Goal: Task Accomplishment & Management: Manage account settings

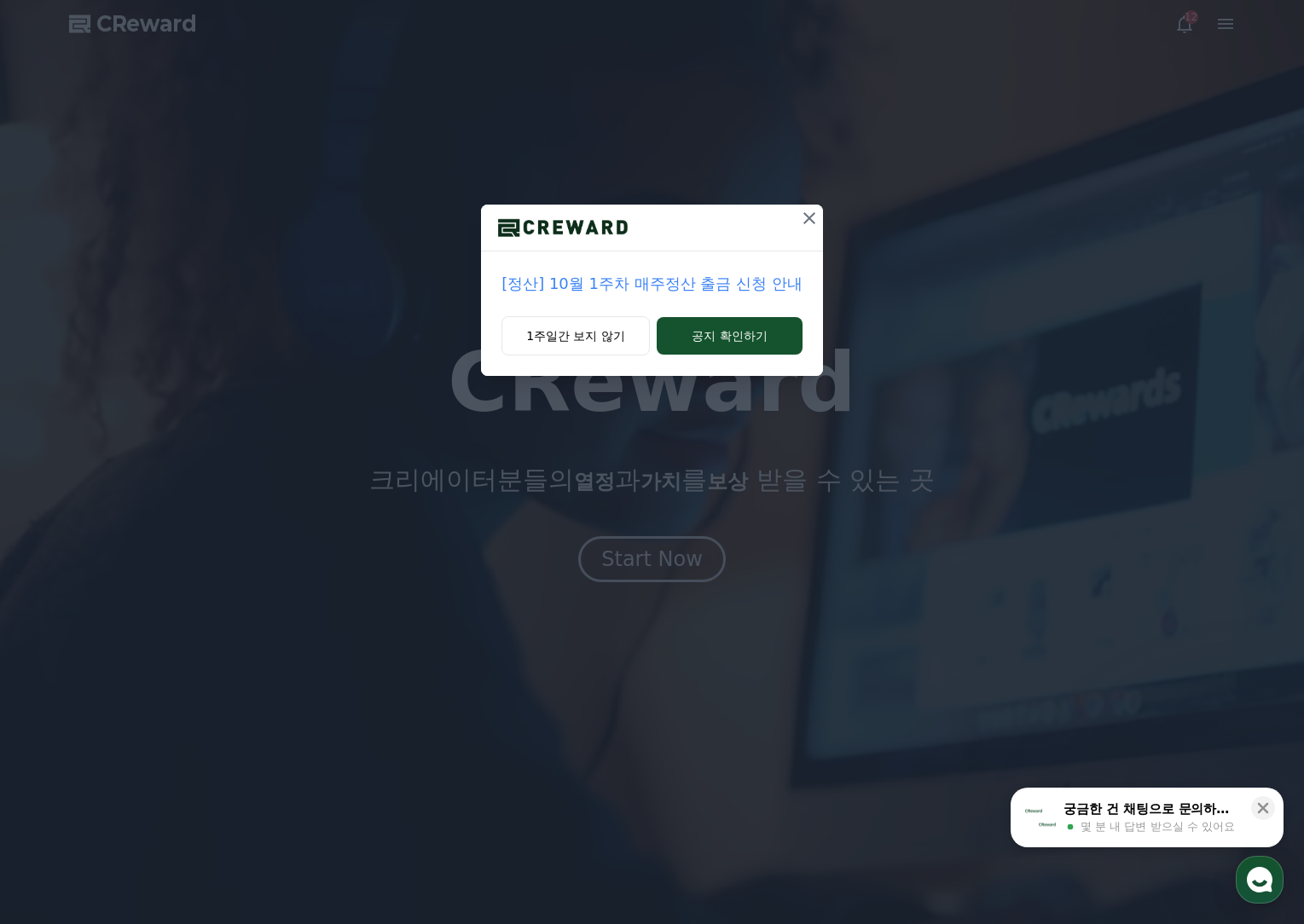
click at [810, 225] on icon at bounding box center [809, 218] width 20 height 20
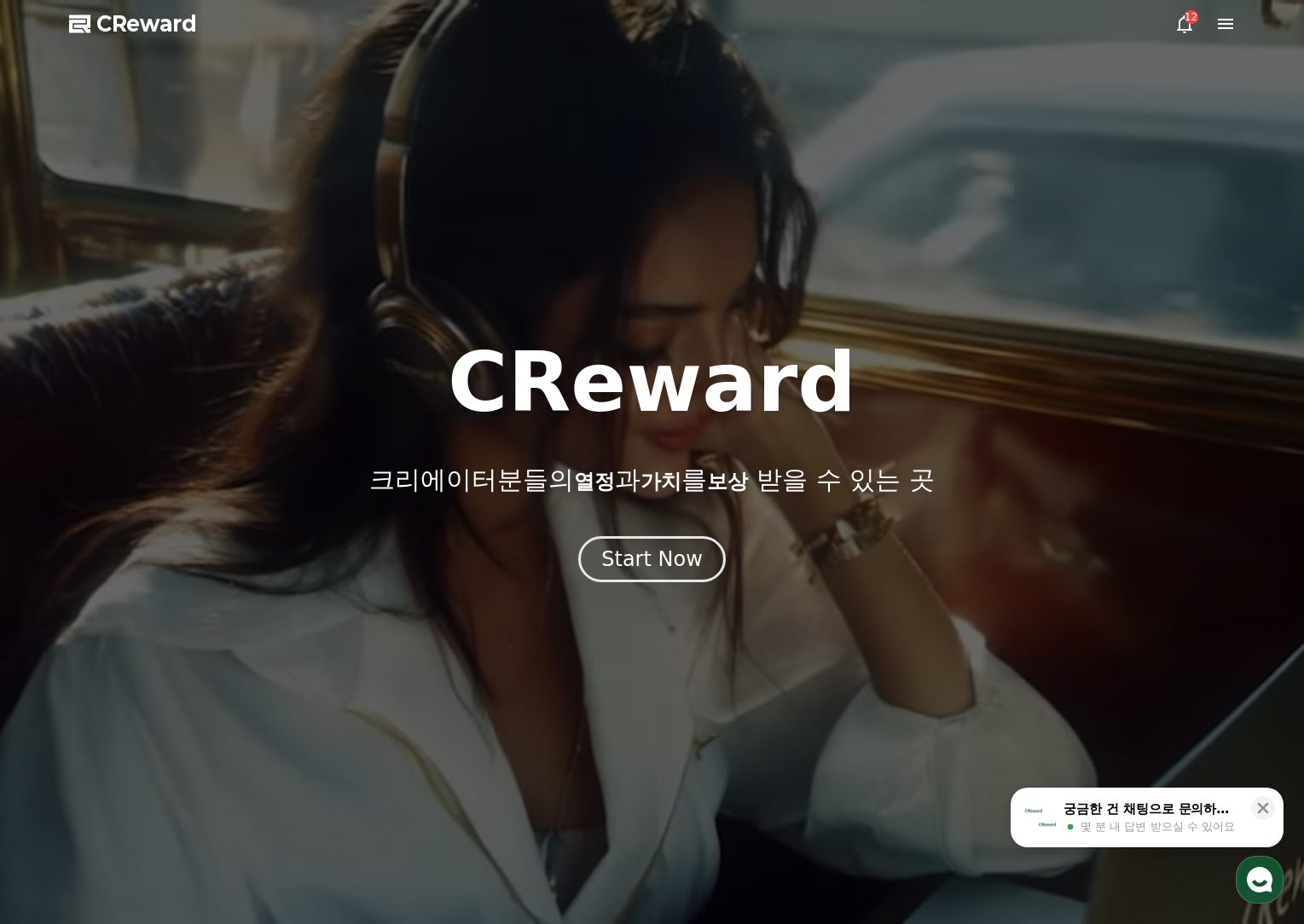
click at [1181, 22] on icon at bounding box center [1185, 24] width 20 height 20
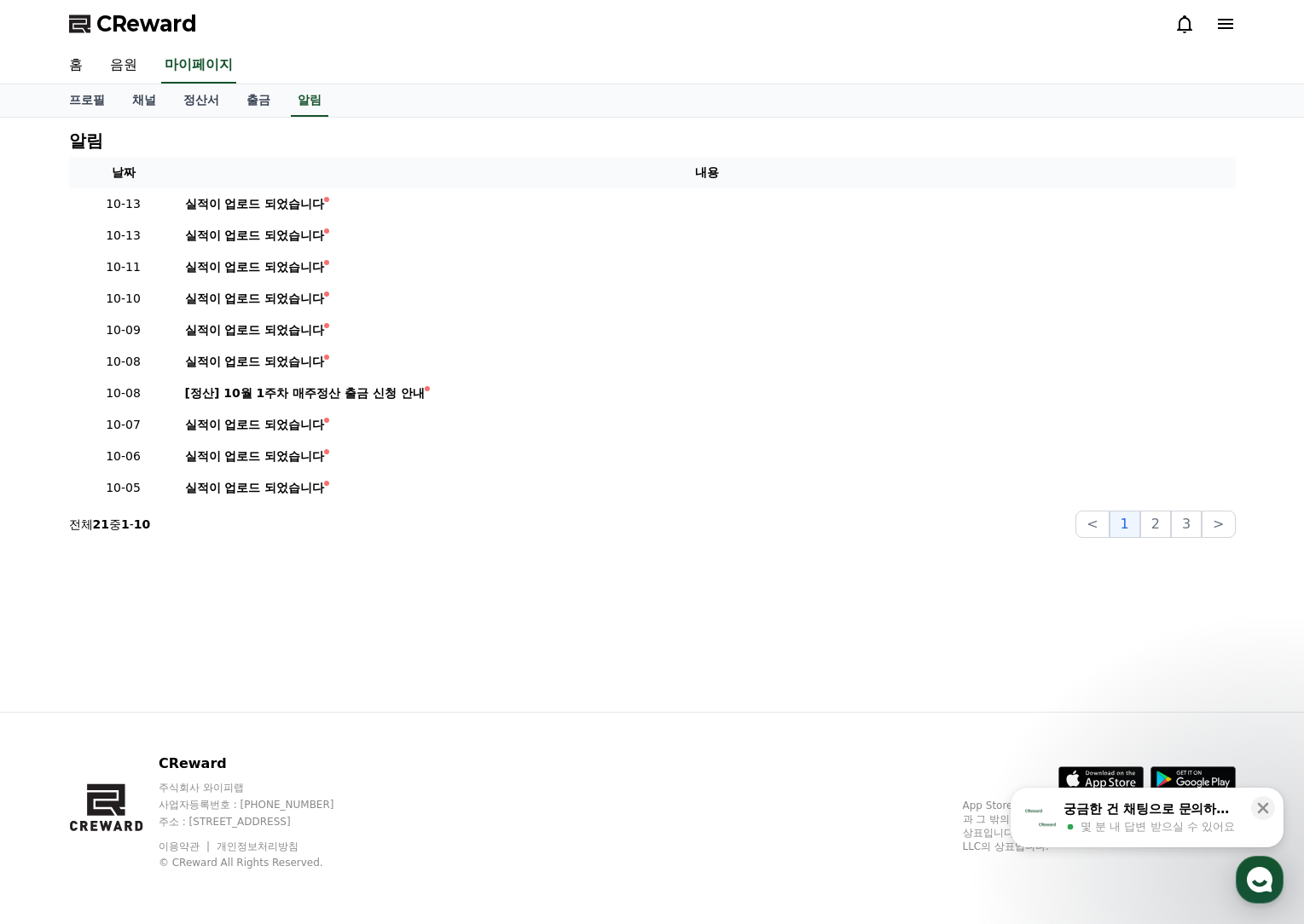
click at [1087, 664] on div "알림 날짜 내용 10-13 실적이 업로드 되었습니다 10-13 실적이 업로드 되었습니다 10-11 실적이 업로드 되었습니다 10-10 실적이 …" at bounding box center [652, 414] width 1194 height 594
click at [144, 95] on link "채널" at bounding box center [144, 101] width 51 height 32
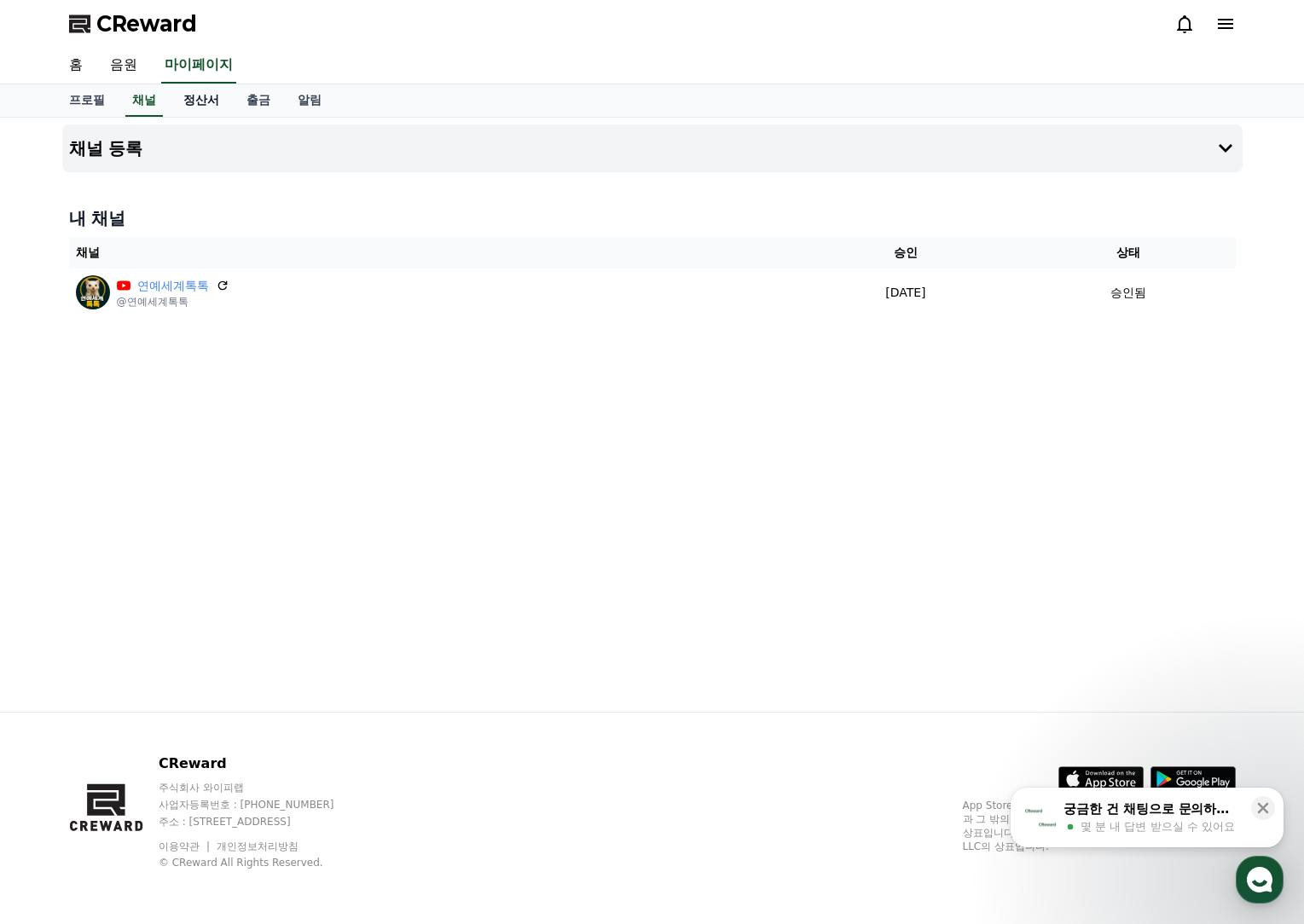
click at [197, 99] on link "정산서" at bounding box center [201, 101] width 63 height 32
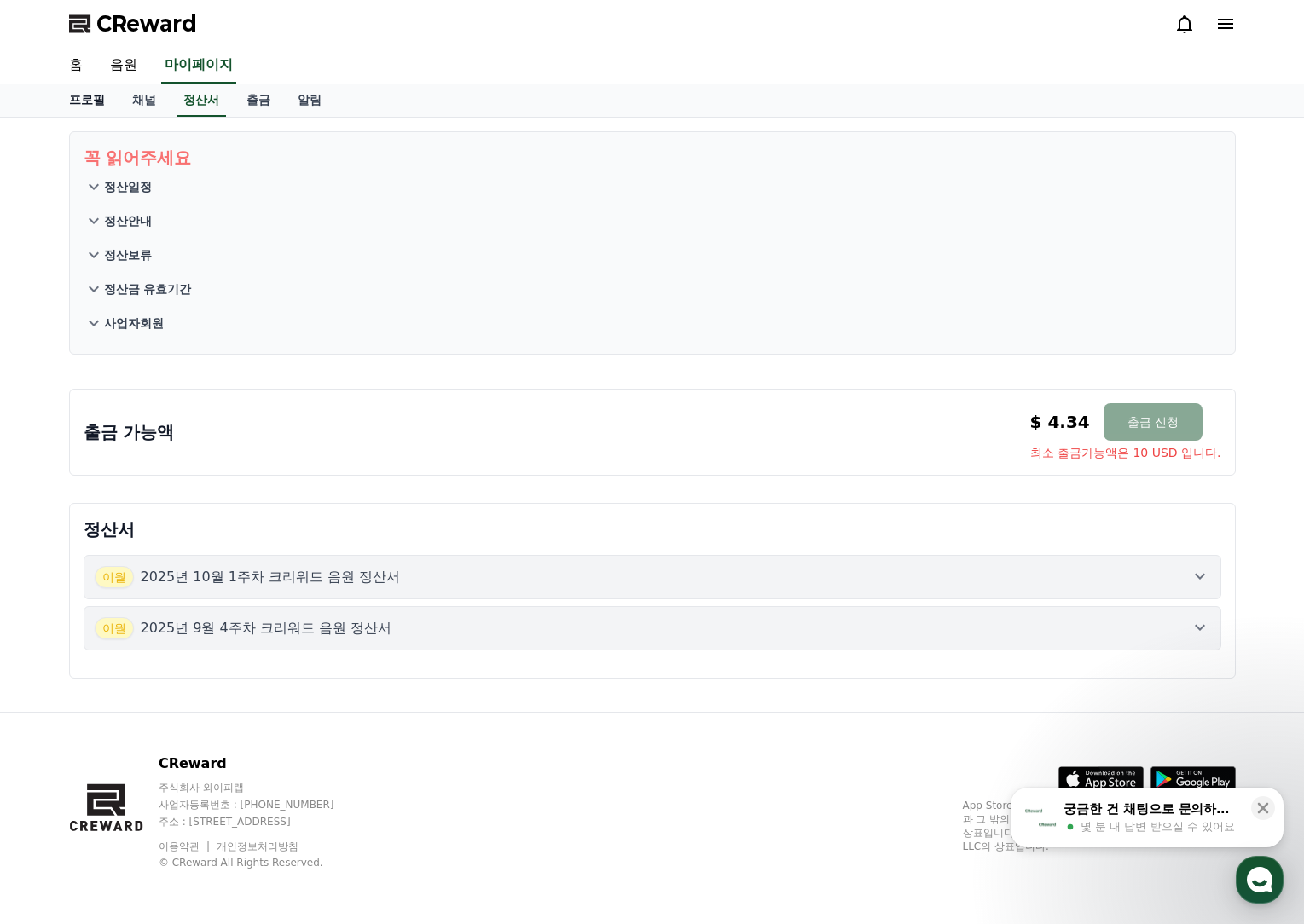
click at [89, 107] on link "프로필" at bounding box center [87, 101] width 63 height 32
select select "**********"
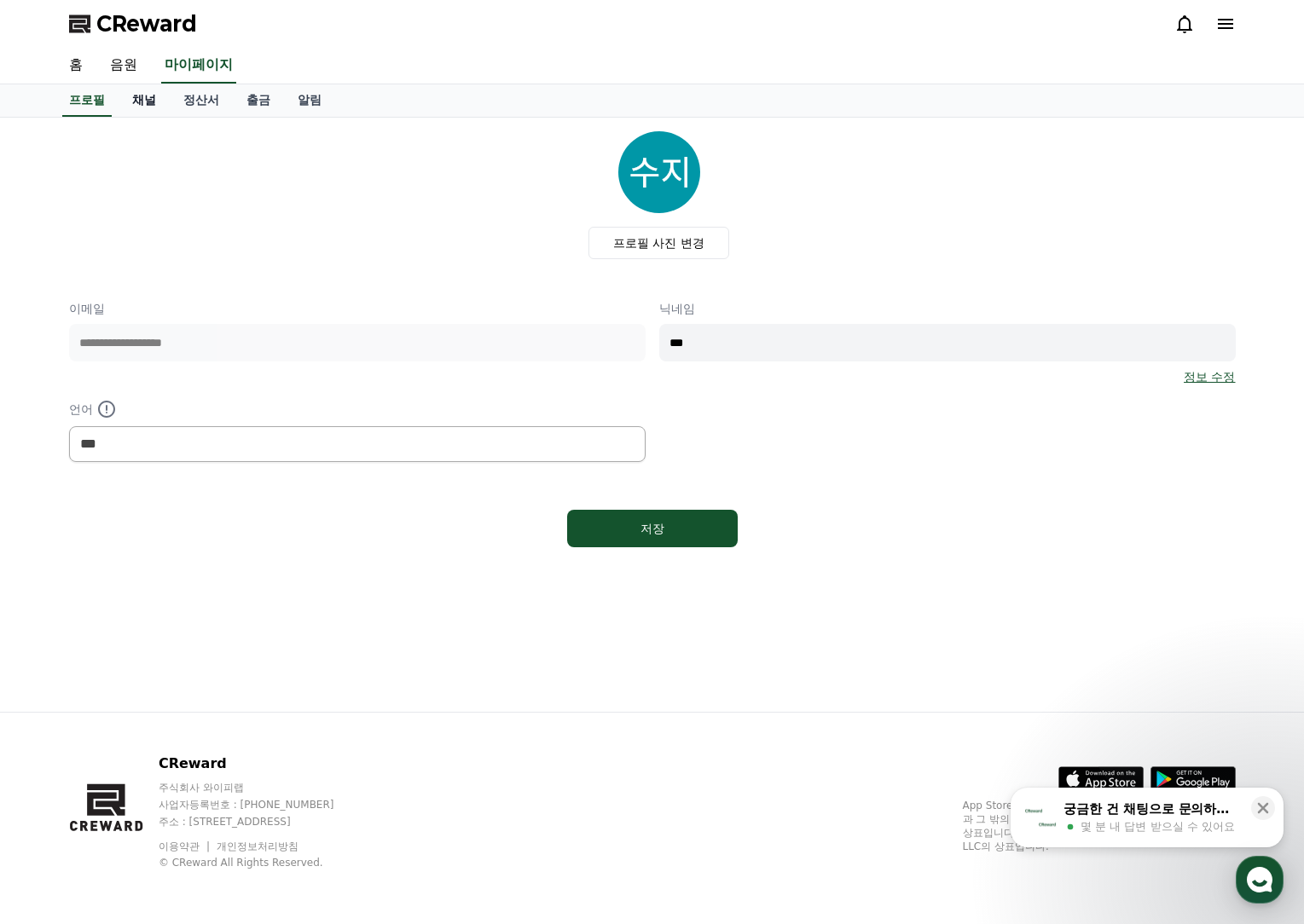
click at [141, 103] on link "채널" at bounding box center [144, 101] width 51 height 32
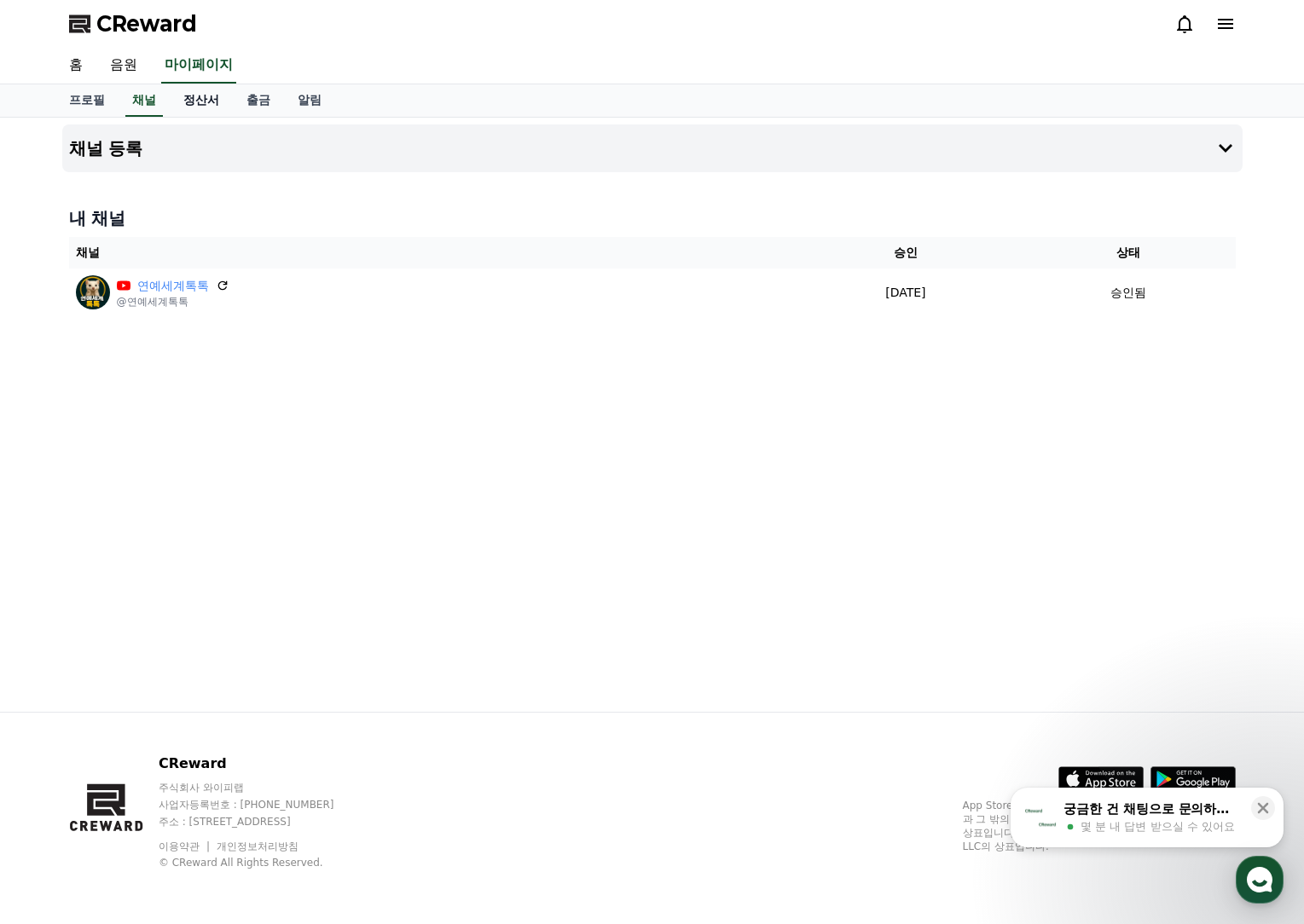
click at [200, 100] on link "정산서" at bounding box center [201, 101] width 63 height 32
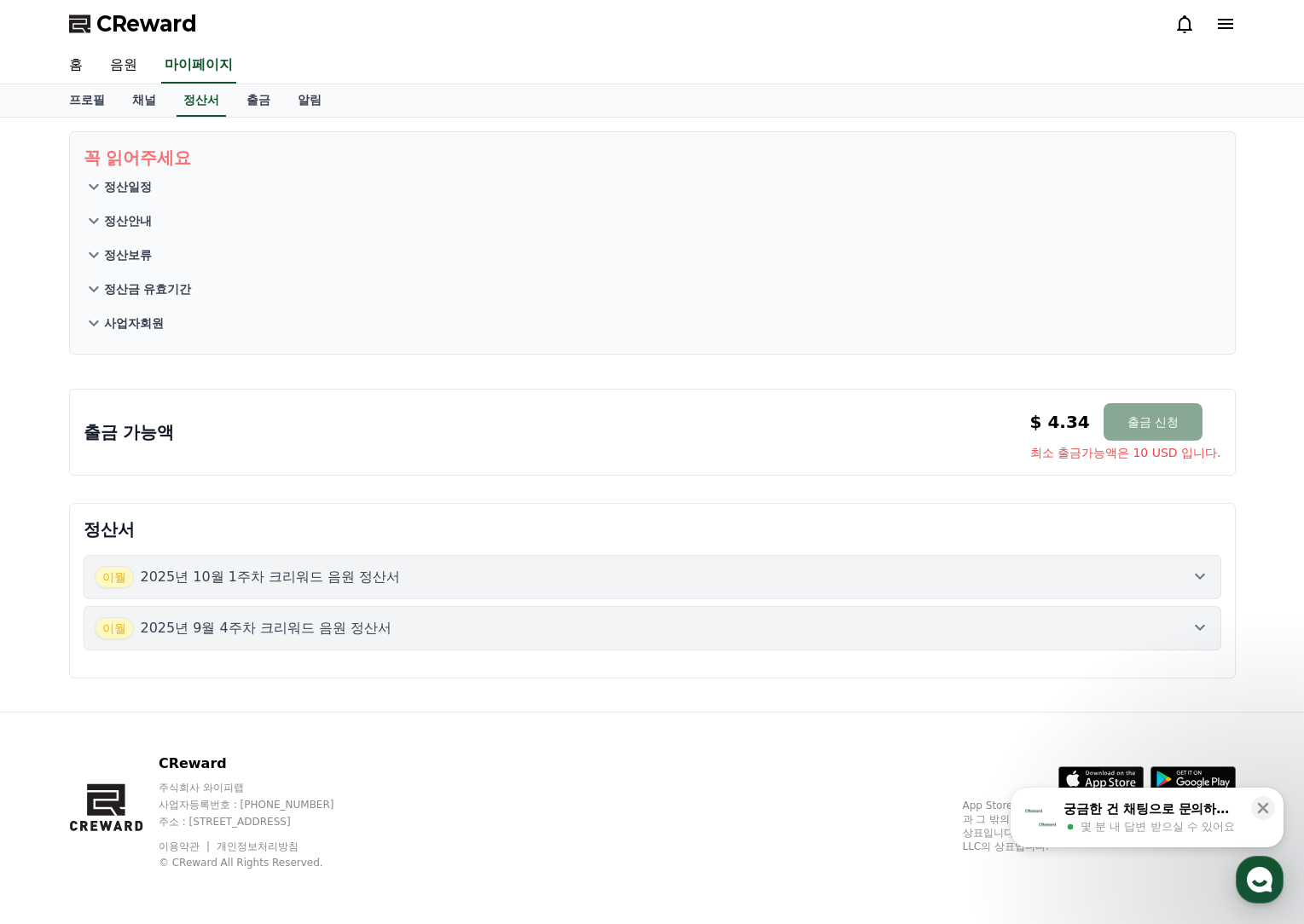
click at [981, 424] on div "출금 가능액 $ 4.34 출금 신청 최소 출금가능액은 10 USD 입니다. $ 4.34 출금 신청 최소 출금가능액은 10 USD 입니다." at bounding box center [652, 432] width 1138 height 58
click at [365, 587] on div "[DATE]년 10월 1주차 크리워드 음원 정산서" at bounding box center [247, 577] width 306 height 22
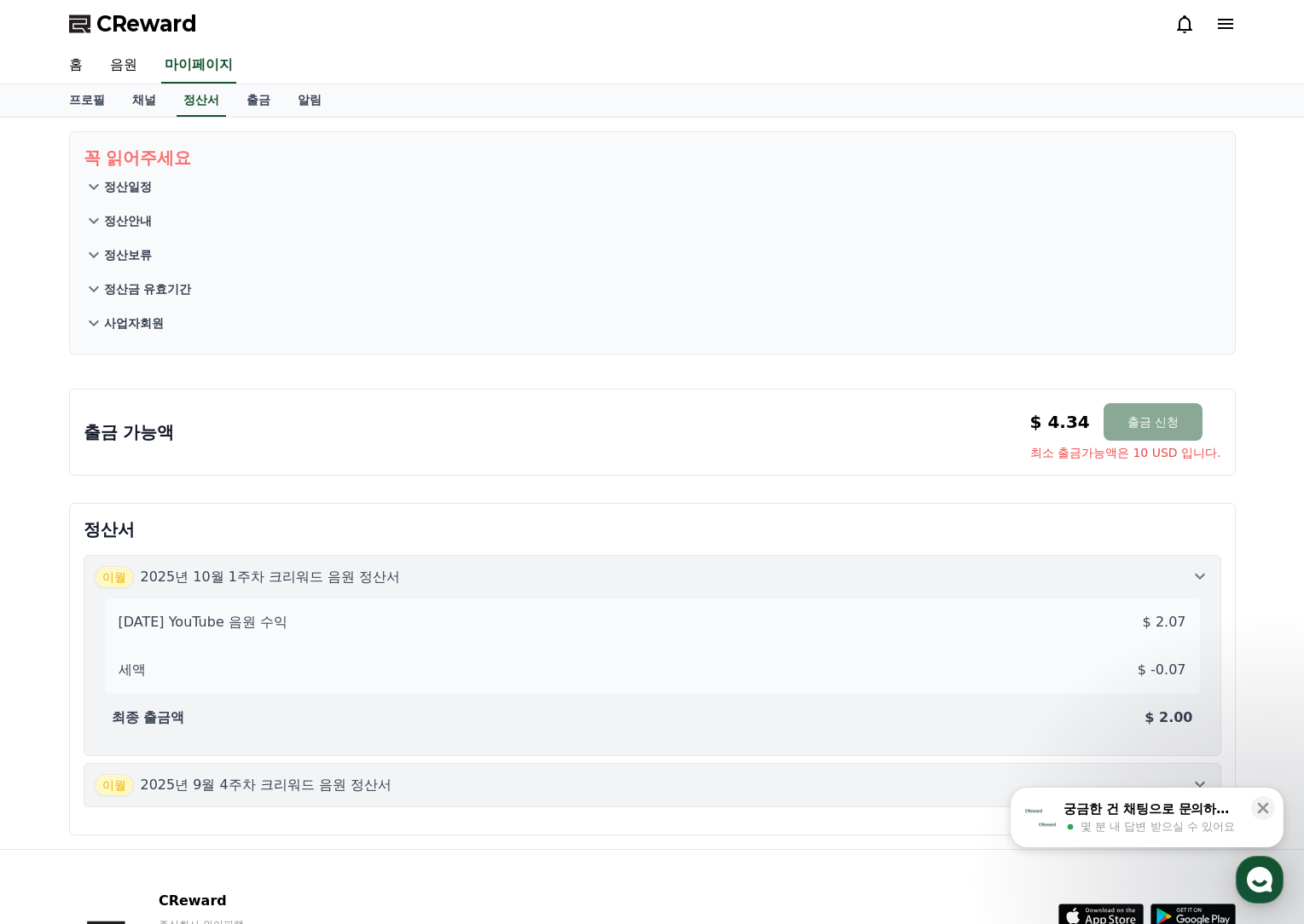
click at [94, 16] on link "CReward" at bounding box center [133, 24] width 128 height 27
